Goal: Navigation & Orientation: Find specific page/section

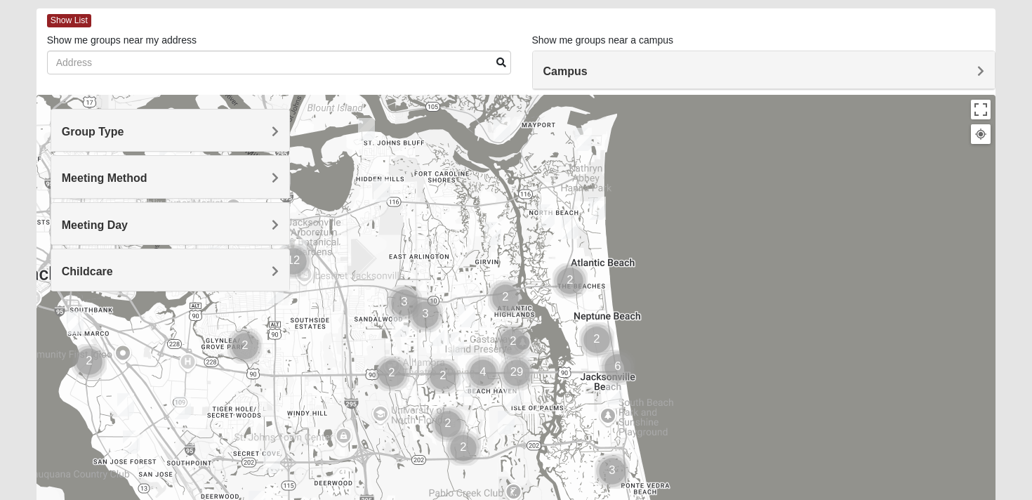
scroll to position [68, 0]
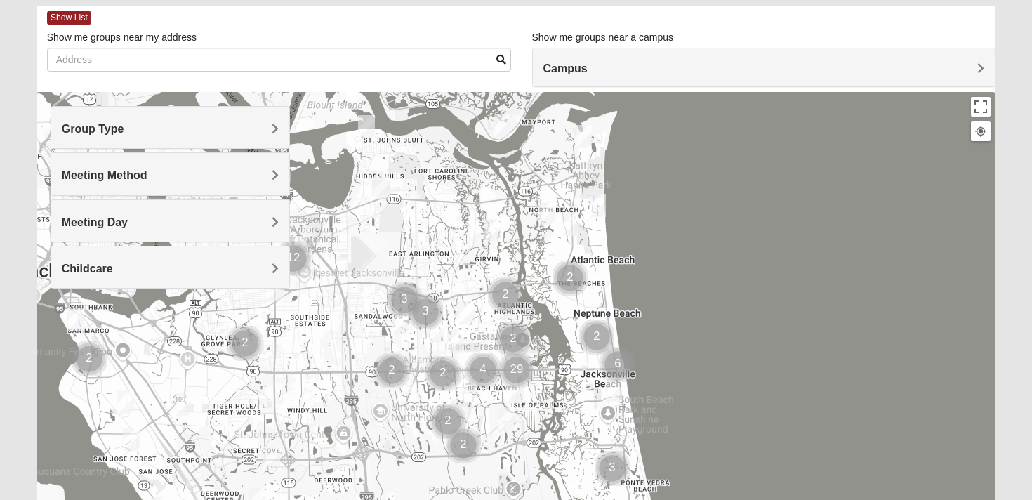
click at [698, 67] on h4 "Campus" at bounding box center [765, 68] width 442 height 13
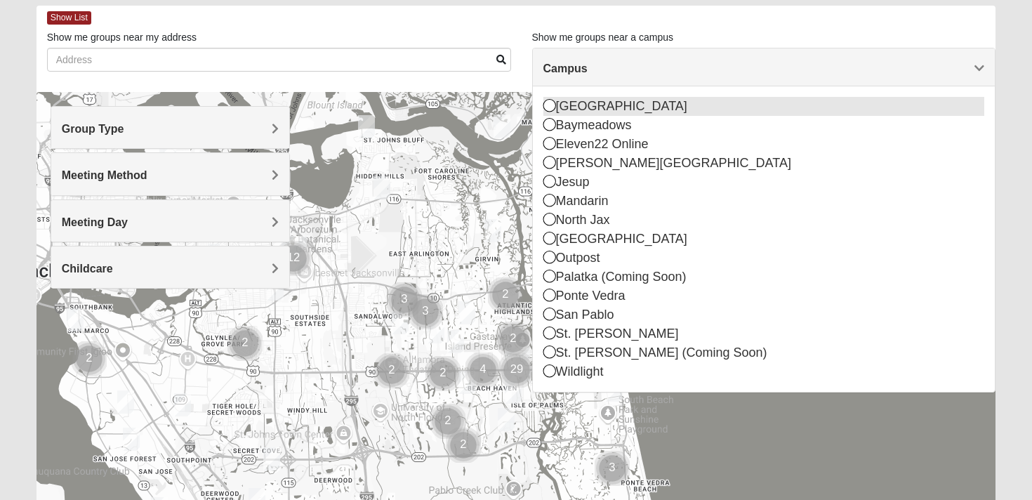
click at [550, 107] on icon at bounding box center [550, 105] width 13 height 13
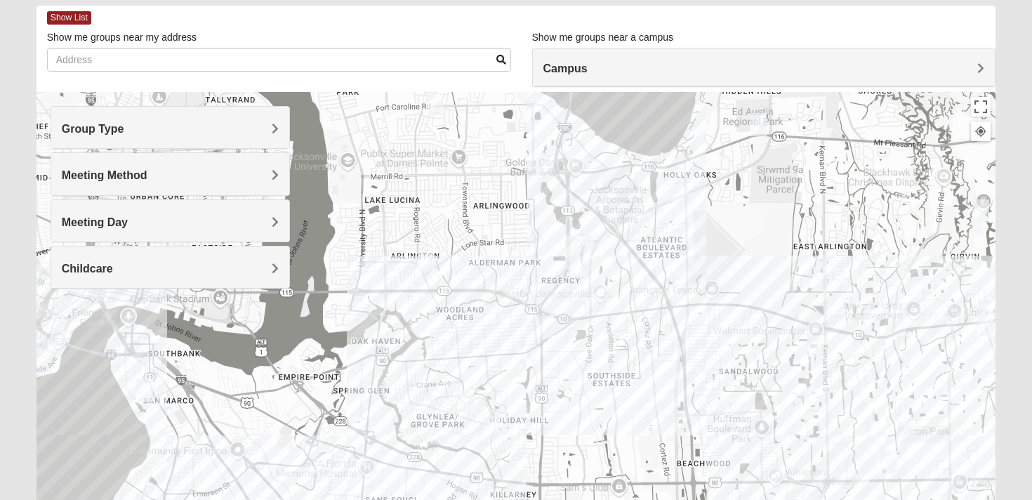
drag, startPoint x: 602, startPoint y: 429, endPoint x: 662, endPoint y: 316, distance: 128.2
click at [662, 316] on div at bounding box center [517, 373] width 960 height 562
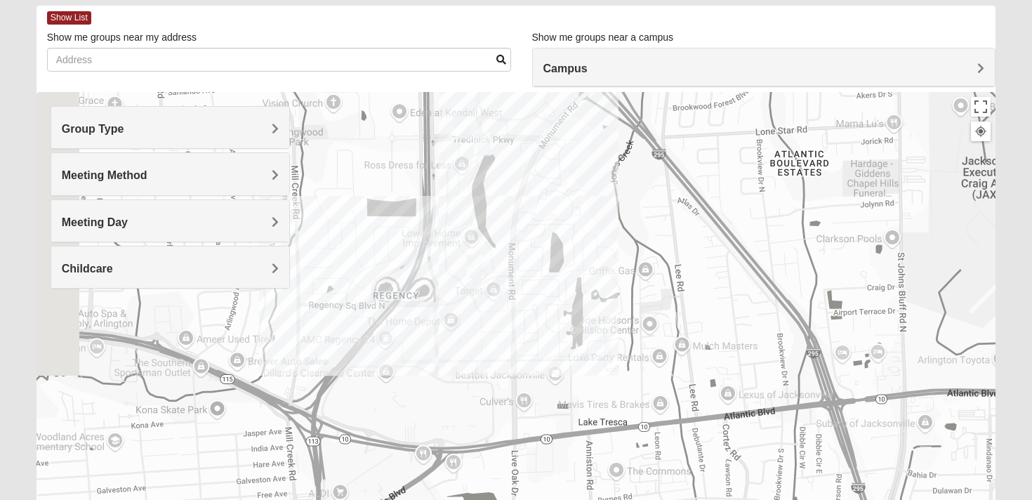
drag, startPoint x: 550, startPoint y: 250, endPoint x: 676, endPoint y: 398, distance: 194.3
click at [676, 398] on div at bounding box center [517, 373] width 960 height 562
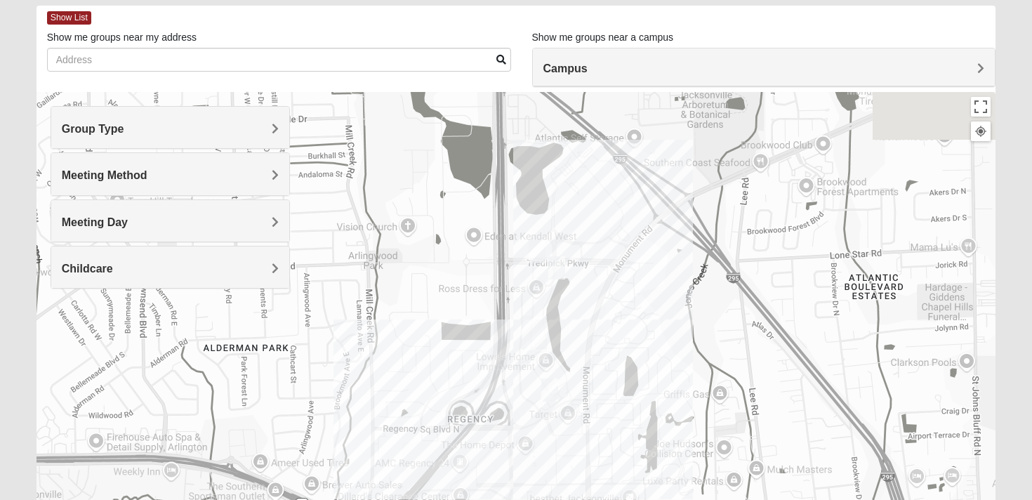
drag, startPoint x: 612, startPoint y: 330, endPoint x: 646, endPoint y: 418, distance: 94.0
click at [646, 418] on div at bounding box center [517, 373] width 960 height 562
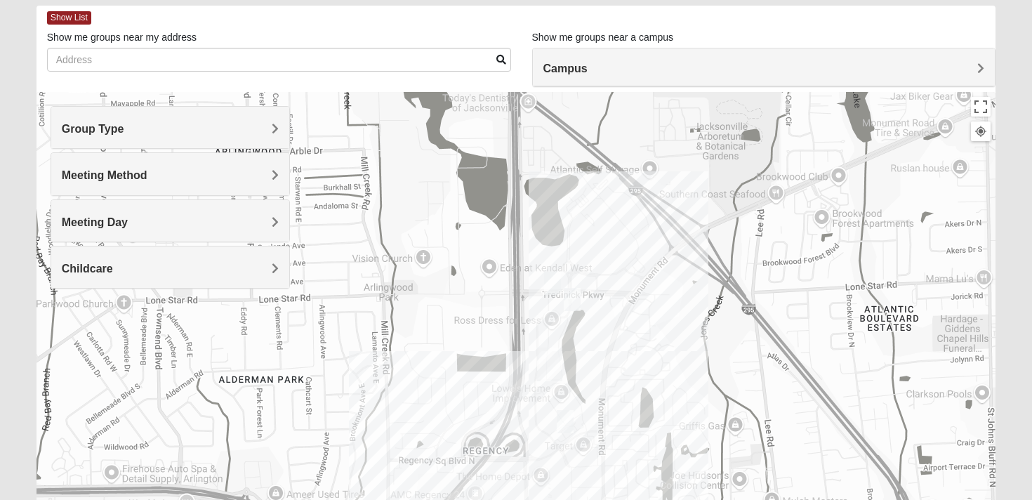
click at [548, 313] on div at bounding box center [517, 373] width 960 height 562
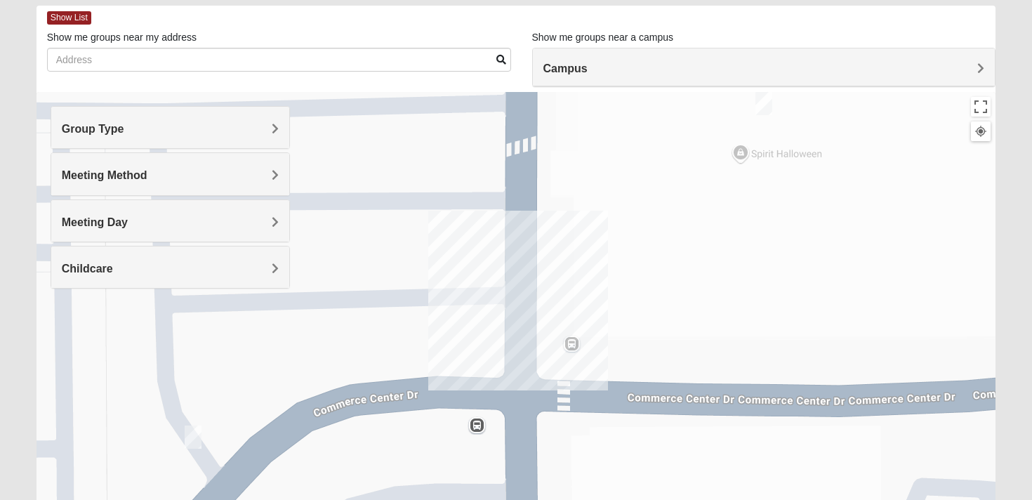
drag, startPoint x: 819, startPoint y: 384, endPoint x: 782, endPoint y: 292, distance: 99.0
click at [782, 292] on div at bounding box center [517, 373] width 960 height 562
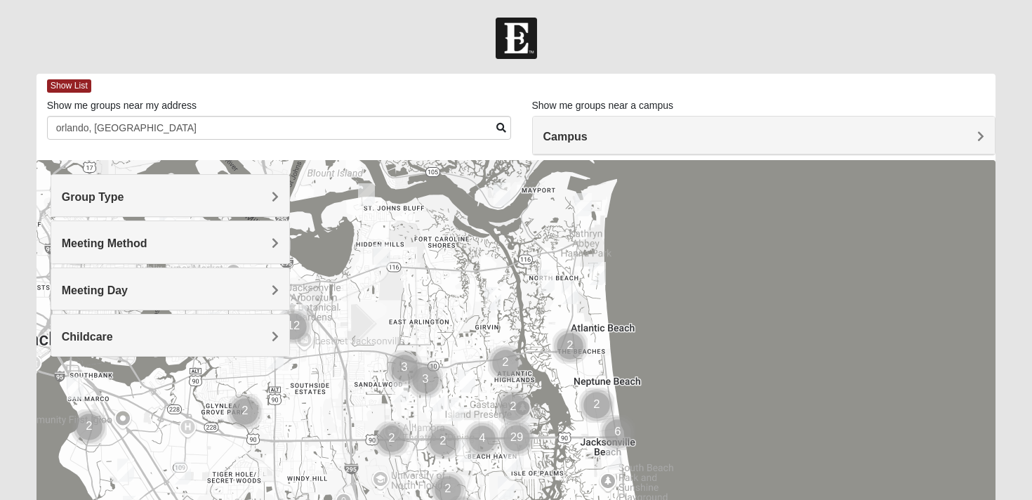
scroll to position [260, 0]
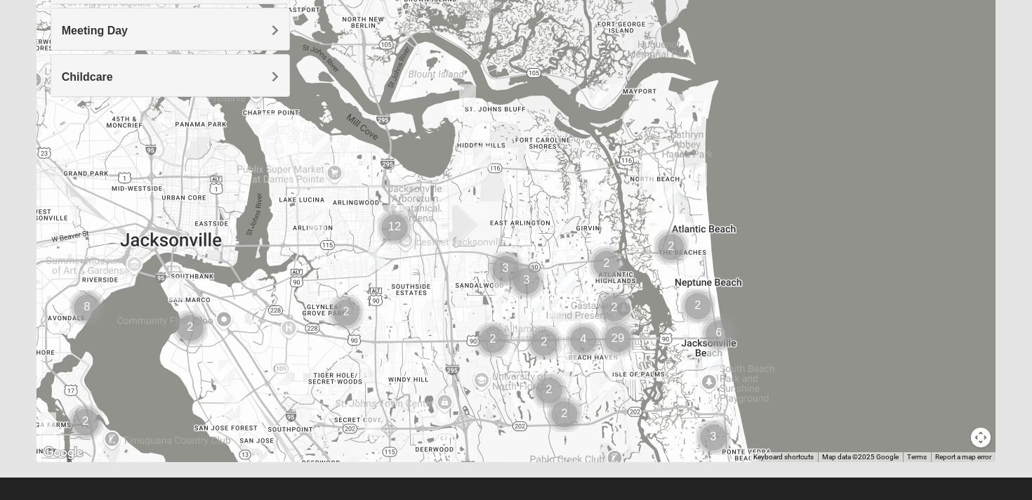
drag, startPoint x: 848, startPoint y: 161, endPoint x: 950, endPoint y: 323, distance: 191.9
click at [950, 323] on div at bounding box center [517, 181] width 960 height 562
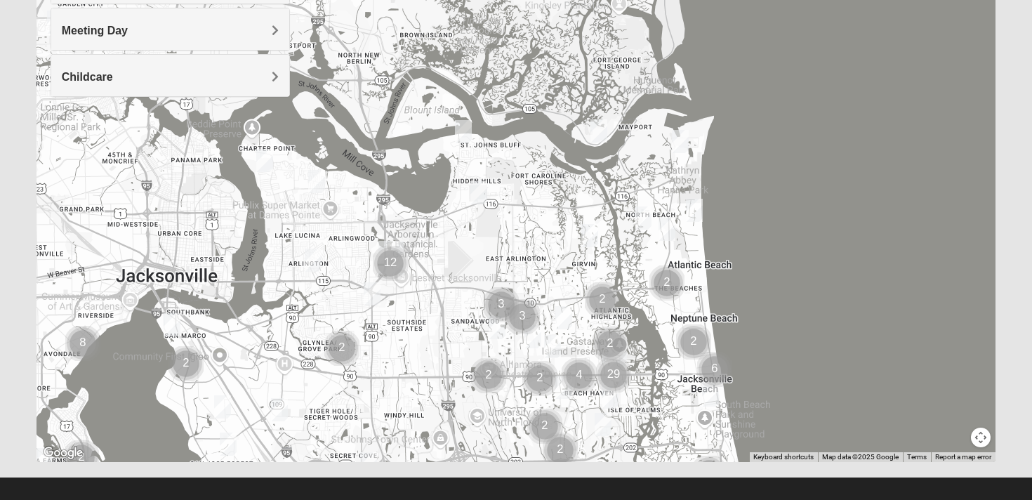
drag, startPoint x: 950, startPoint y: 323, endPoint x: 936, endPoint y: 413, distance: 91.0
click at [936, 413] on div at bounding box center [517, 181] width 960 height 562
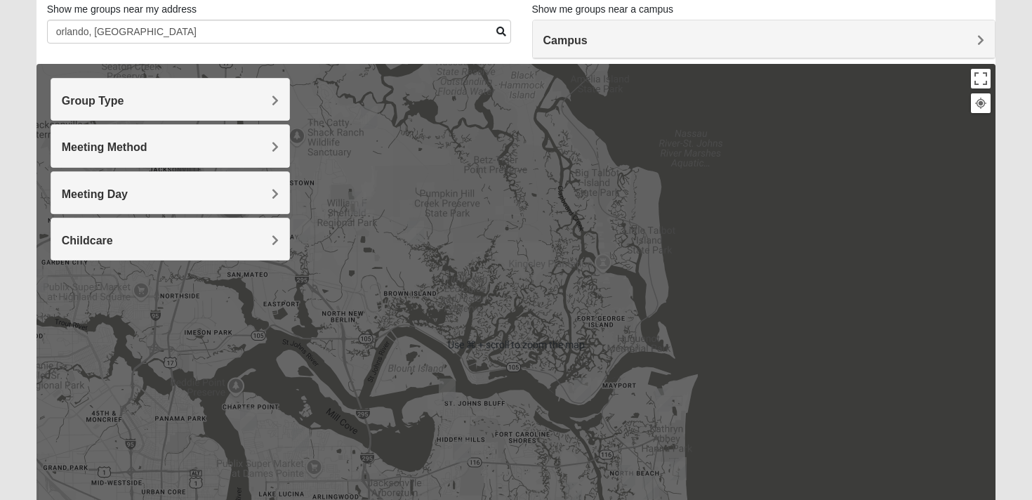
scroll to position [0, 0]
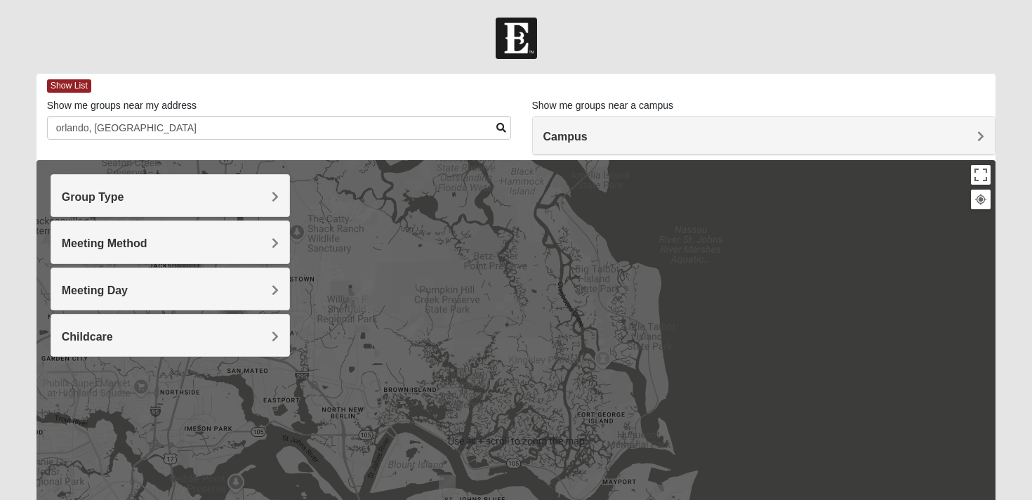
click at [796, 328] on div at bounding box center [517, 441] width 960 height 562
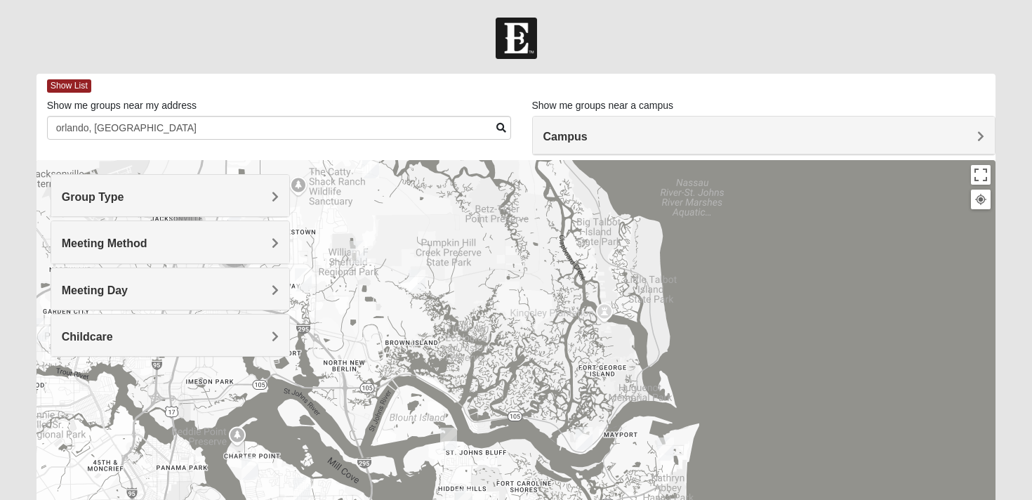
drag, startPoint x: 796, startPoint y: 328, endPoint x: 797, endPoint y: 278, distance: 49.9
click at [797, 278] on div at bounding box center [517, 441] width 960 height 562
click at [251, 198] on h4 "Group Type" at bounding box center [171, 196] width 218 height 13
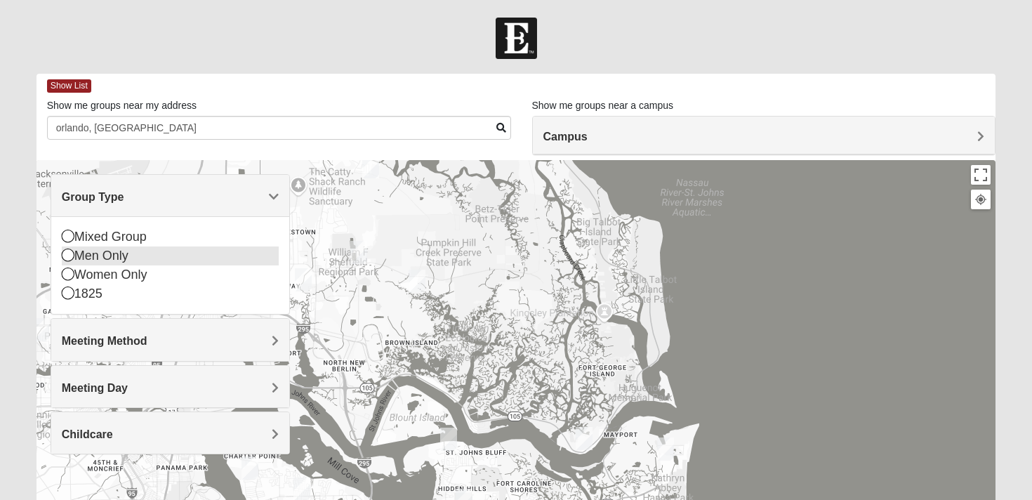
click at [67, 256] on icon at bounding box center [68, 255] width 13 height 13
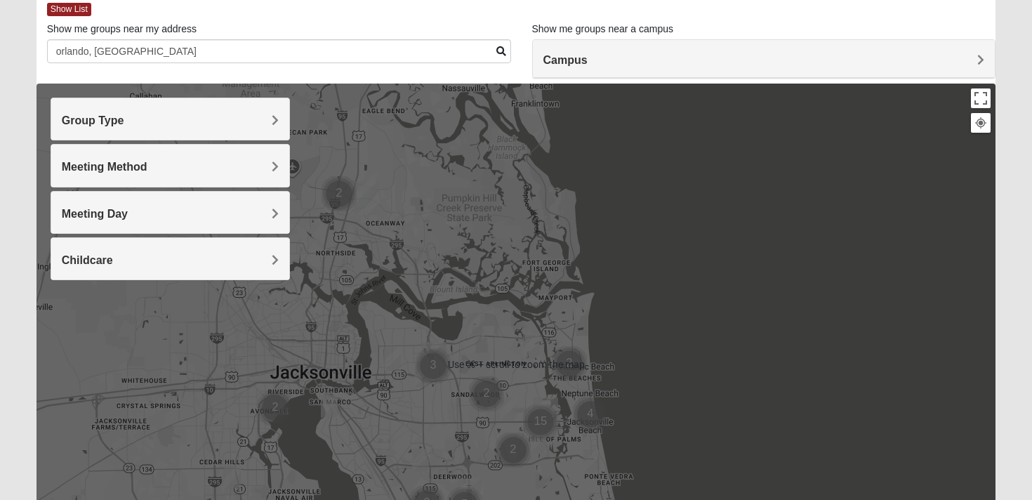
scroll to position [77, 0]
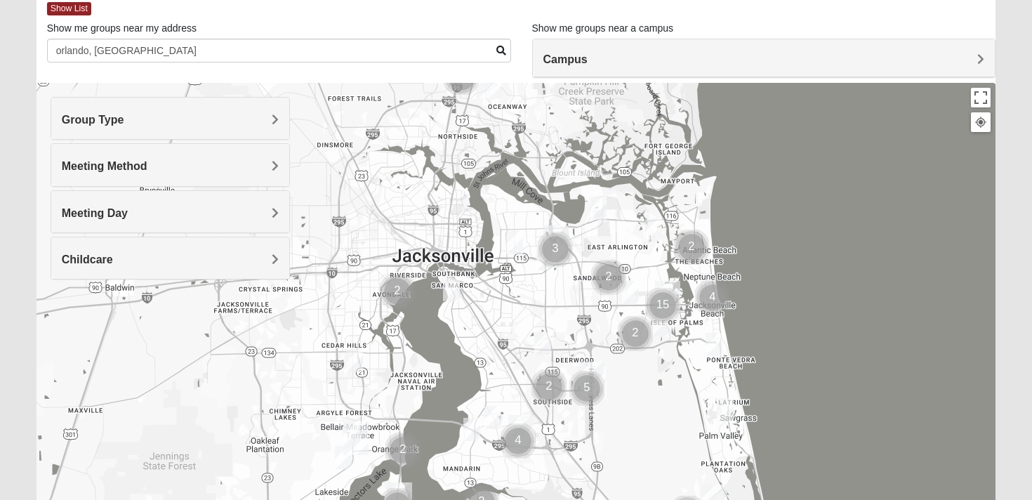
drag, startPoint x: 743, startPoint y: 367, endPoint x: 867, endPoint y: 252, distance: 168.5
click at [867, 251] on div at bounding box center [517, 364] width 960 height 562
click at [183, 167] on h4 "Meeting Method" at bounding box center [171, 165] width 218 height 13
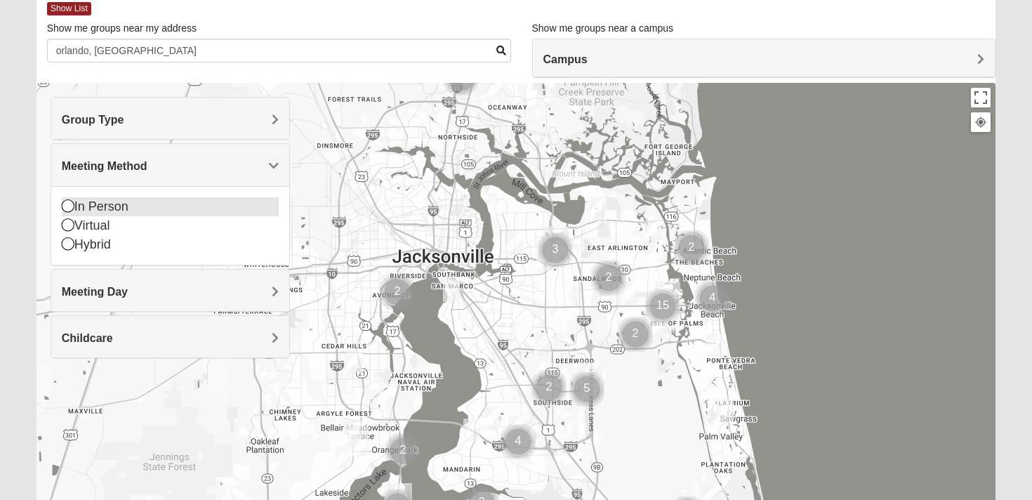
click at [114, 204] on div "In Person" at bounding box center [171, 206] width 218 height 19
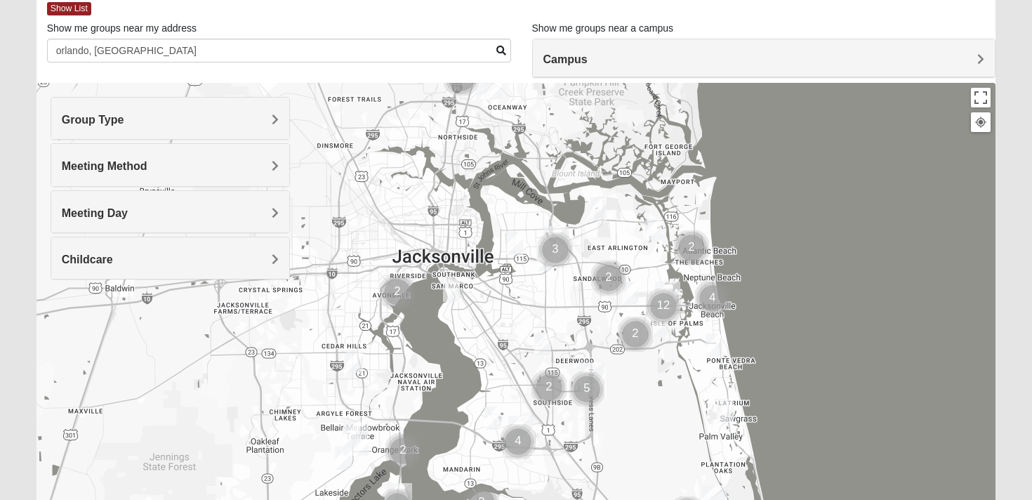
click at [201, 160] on h4 "Meeting Method" at bounding box center [171, 165] width 218 height 13
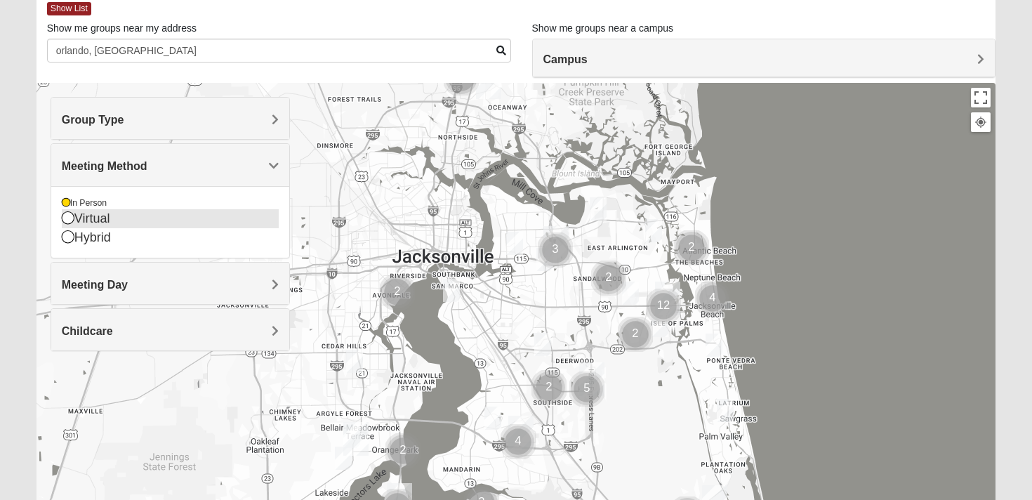
click at [69, 221] on icon at bounding box center [68, 217] width 13 height 13
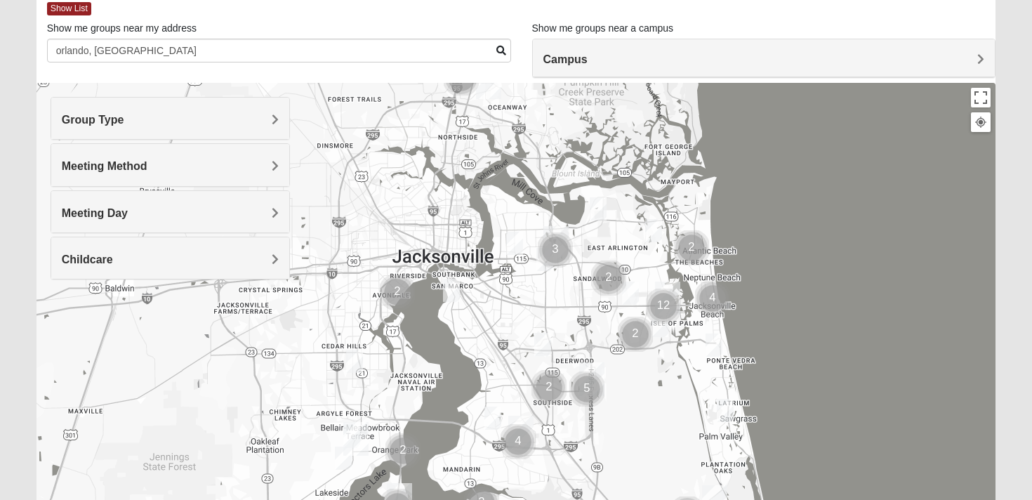
click at [169, 175] on div "Meeting Method" at bounding box center [170, 164] width 239 height 41
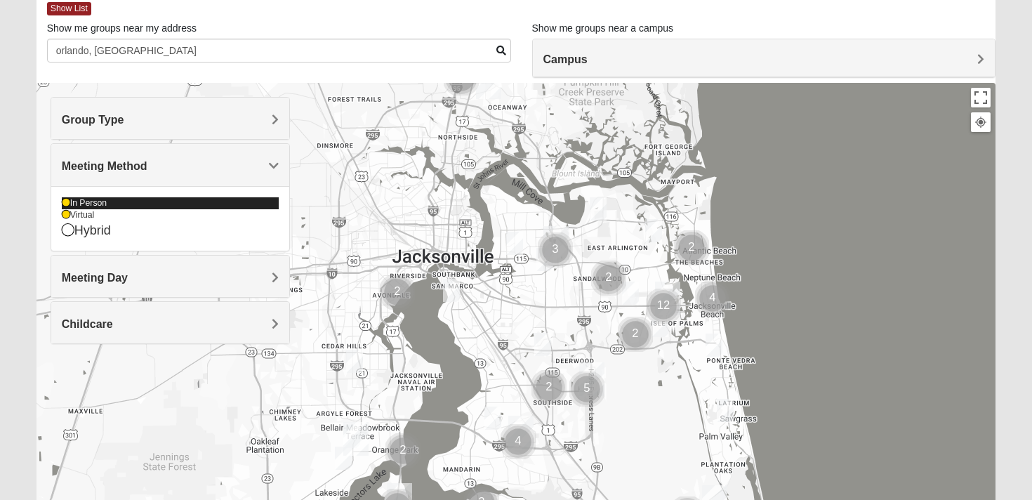
click at [63, 204] on icon at bounding box center [66, 203] width 8 height 8
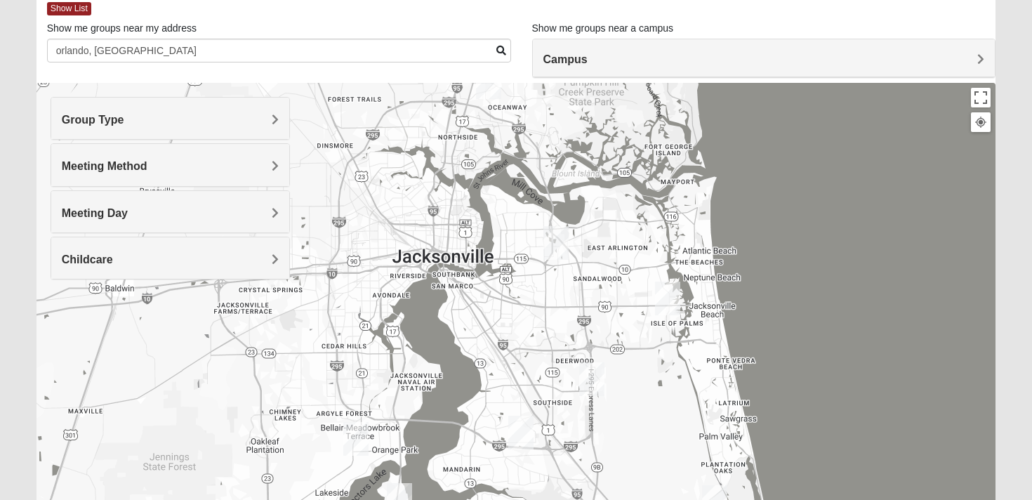
click at [223, 169] on h4 "Meeting Method" at bounding box center [171, 165] width 218 height 13
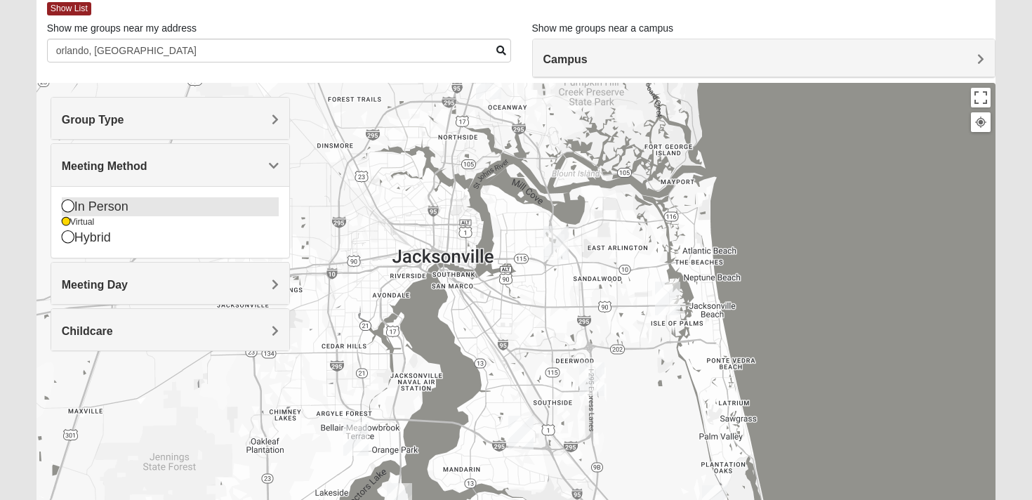
click at [72, 204] on icon at bounding box center [68, 205] width 13 height 13
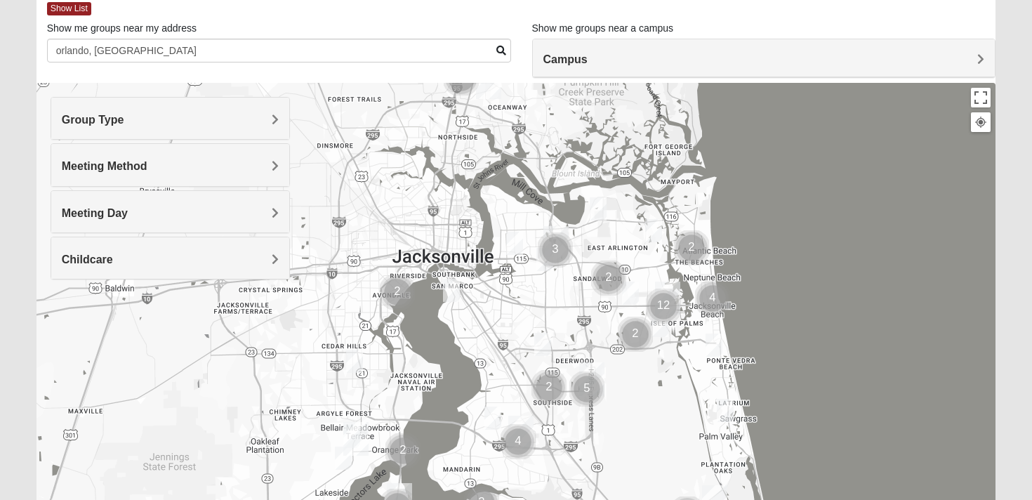
click at [167, 166] on h4 "Meeting Method" at bounding box center [171, 165] width 218 height 13
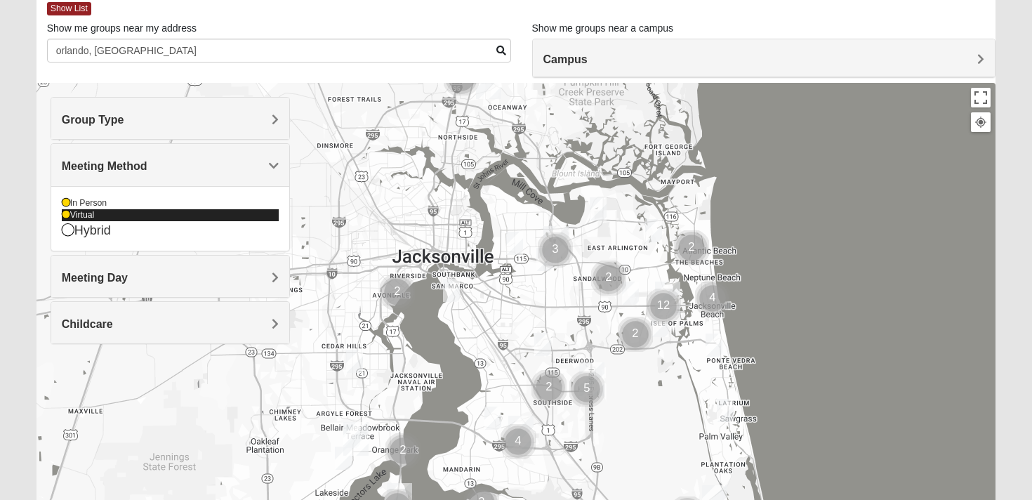
click at [67, 216] on icon at bounding box center [66, 215] width 8 height 8
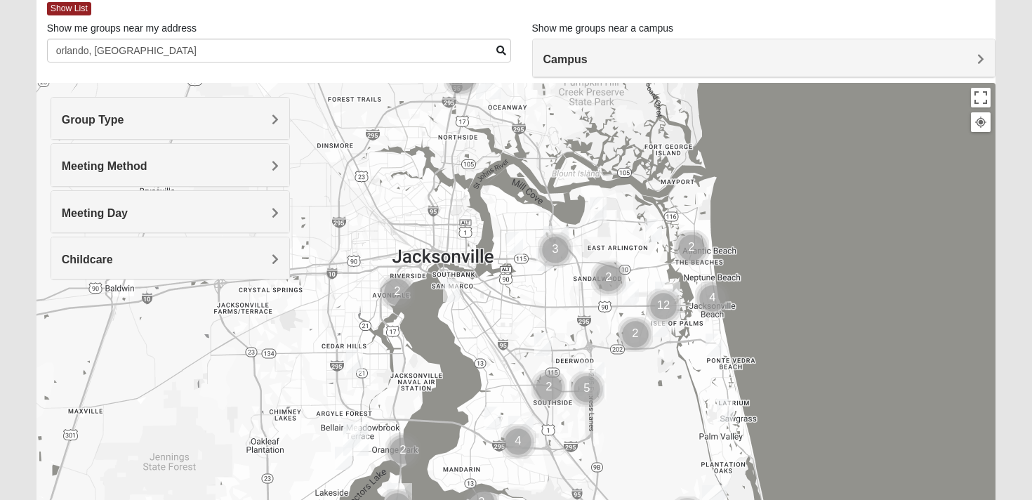
click at [180, 213] on h4 "Meeting Day" at bounding box center [171, 212] width 218 height 13
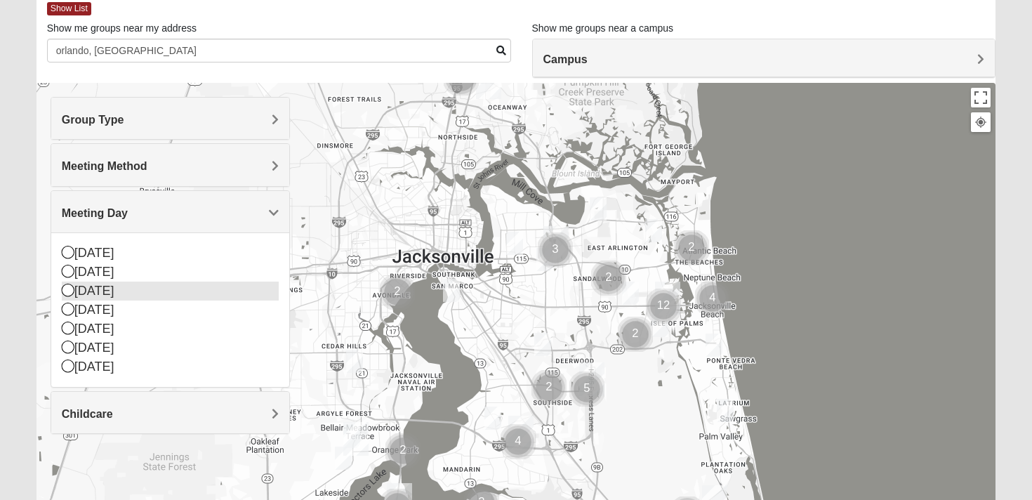
click at [100, 292] on div "[DATE]" at bounding box center [171, 291] width 218 height 19
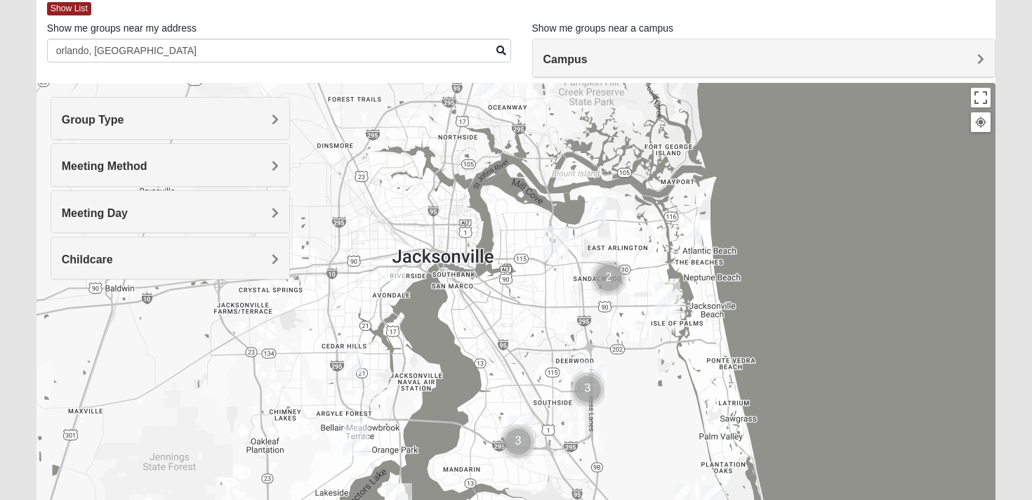
scroll to position [0, 0]
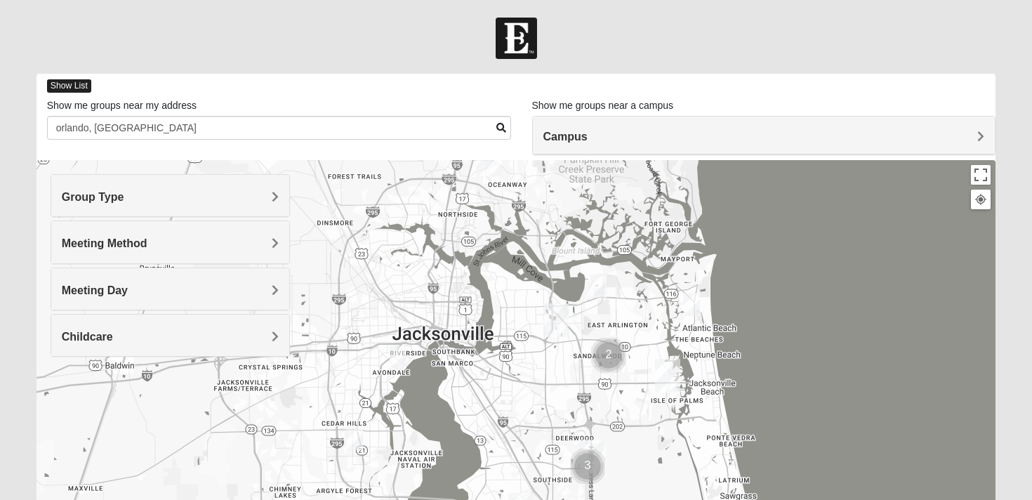
click at [65, 87] on span "Show List" at bounding box center [69, 85] width 44 height 13
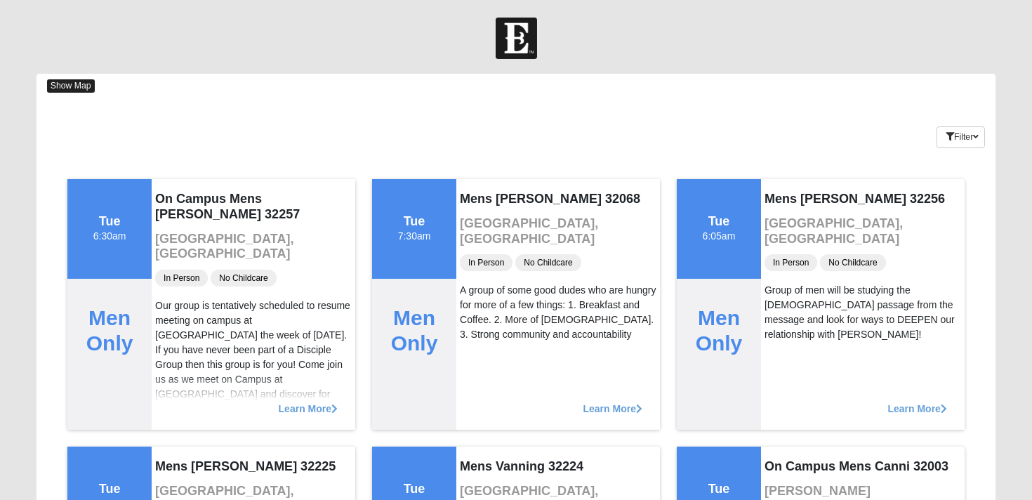
click at [74, 90] on span "Show Map" at bounding box center [71, 85] width 48 height 13
